Goal: Transaction & Acquisition: Book appointment/travel/reservation

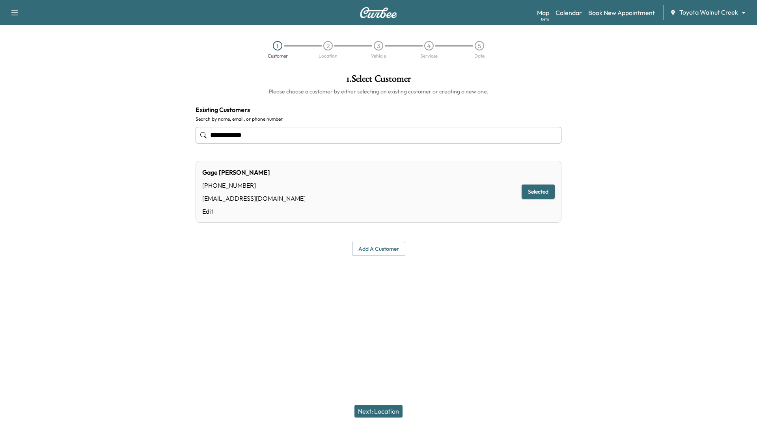
click at [742, 13] on body "**********" at bounding box center [378, 213] width 757 height 427
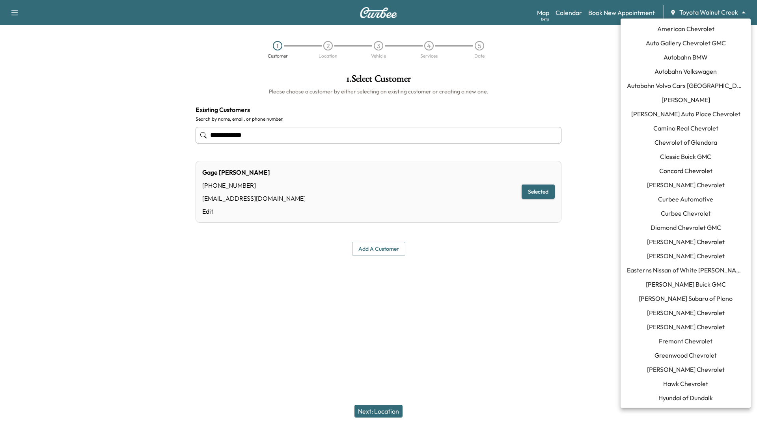
scroll to position [582, 0]
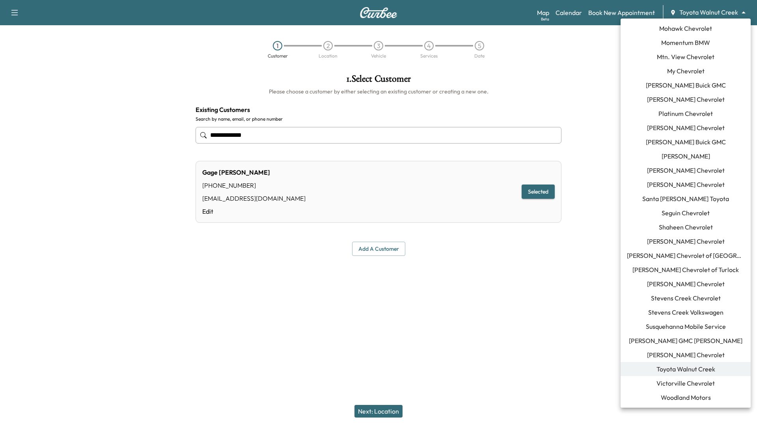
click at [693, 43] on span "Momentum BMW" at bounding box center [685, 42] width 49 height 9
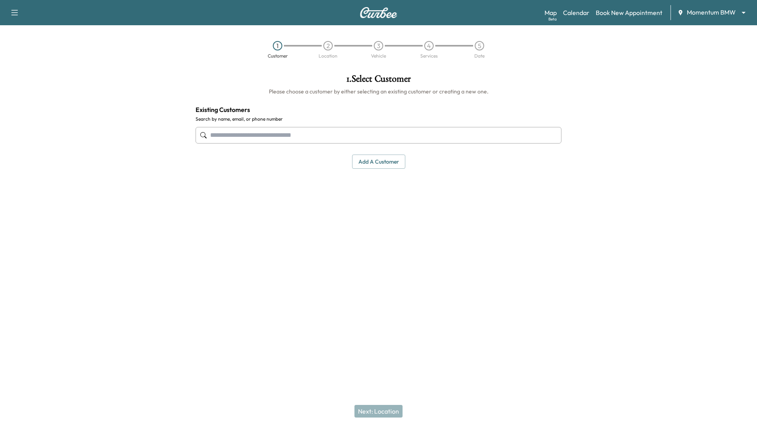
click at [353, 138] on input "text" at bounding box center [379, 135] width 366 height 17
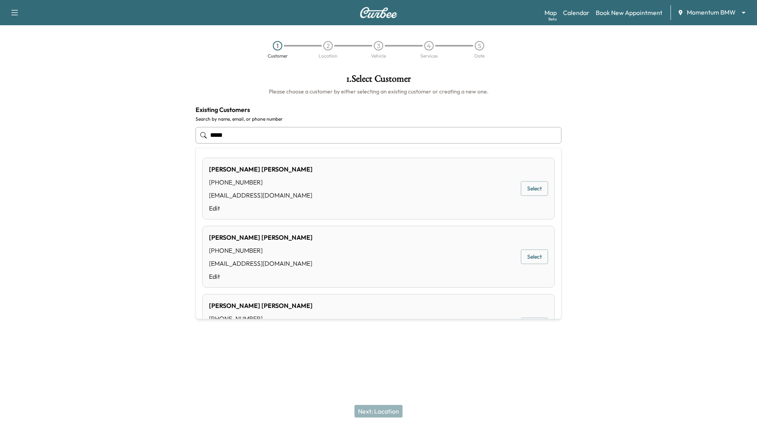
click at [320, 312] on div "[PERSON_NAME] [PHONE_NUMBER] [PERSON_NAME][EMAIL_ADDRESS][DOMAIN_NAME] Edit Sel…" at bounding box center [378, 325] width 353 height 62
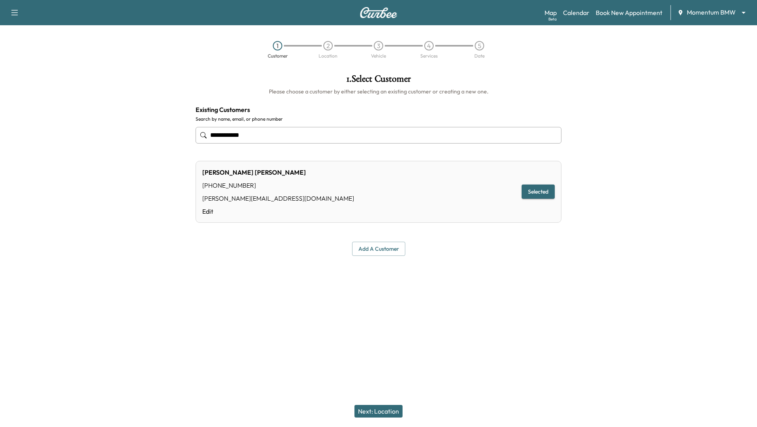
type input "**********"
click at [369, 408] on button "Next: Location" at bounding box center [378, 411] width 48 height 13
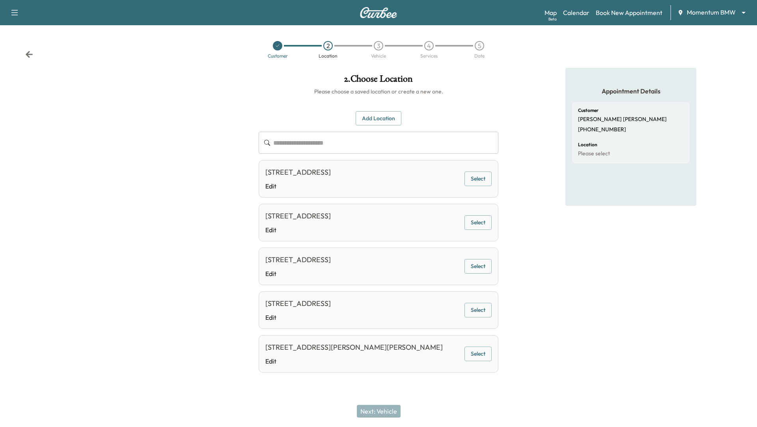
click at [369, 408] on div "Next: Vehicle" at bounding box center [378, 412] width 757 height 32
click at [478, 265] on button "Select" at bounding box center [478, 266] width 27 height 15
click at [378, 410] on button "Next: Vehicle" at bounding box center [379, 411] width 44 height 13
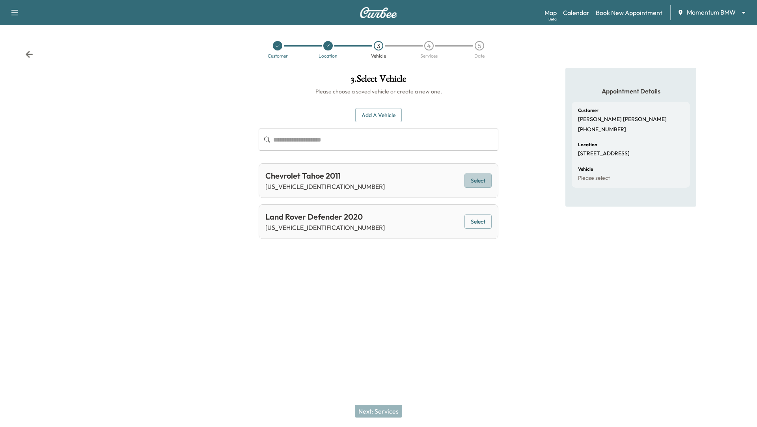
click at [484, 179] on button "Select" at bounding box center [478, 181] width 27 height 15
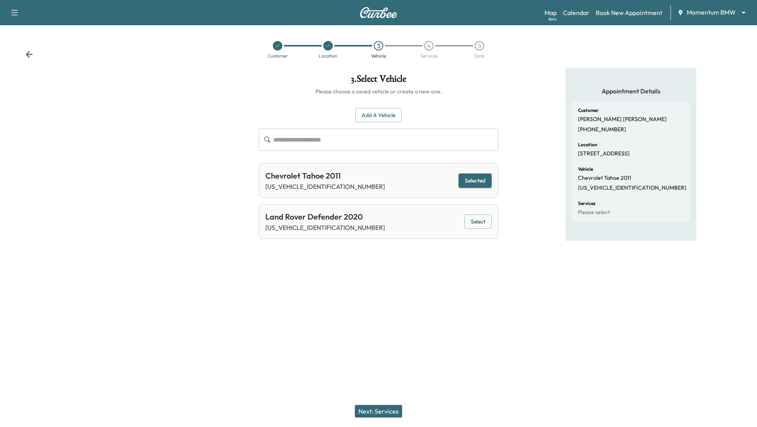
click at [382, 414] on button "Next: Services" at bounding box center [378, 411] width 47 height 13
